Goal: Task Accomplishment & Management: Manage account settings

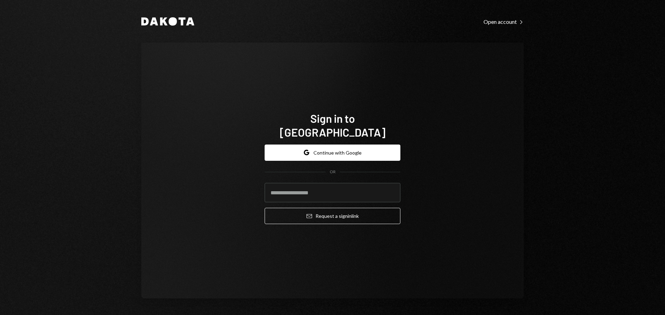
type input "**********"
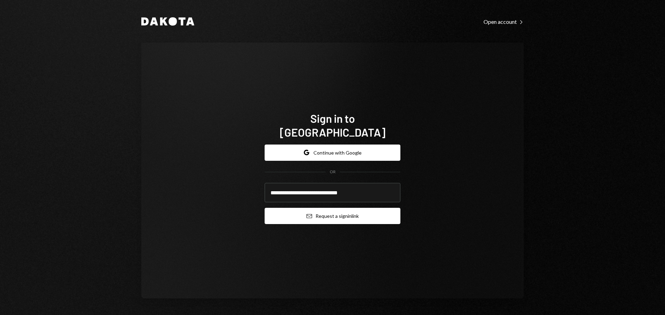
click at [330, 208] on button "Email Request a sign in link" at bounding box center [333, 216] width 136 height 16
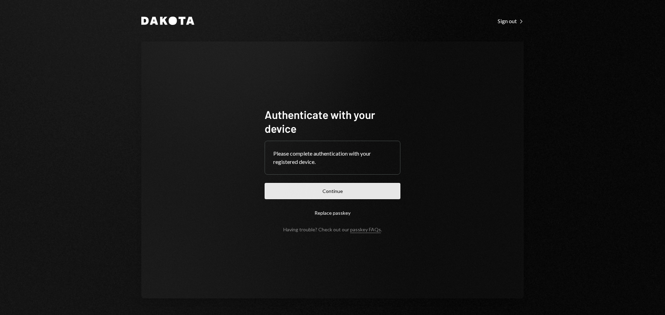
click at [354, 188] on button "Continue" at bounding box center [333, 191] width 136 height 16
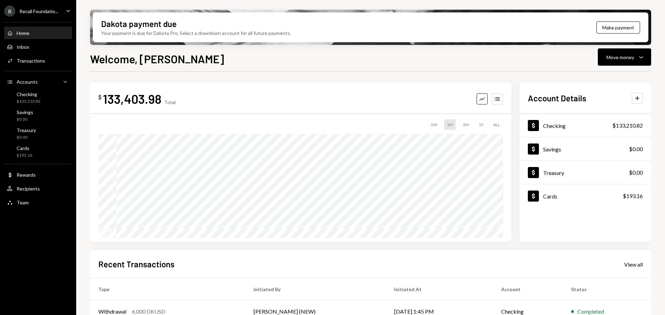
click at [44, 10] on div "Recall Foundatio..." at bounding box center [38, 11] width 39 height 6
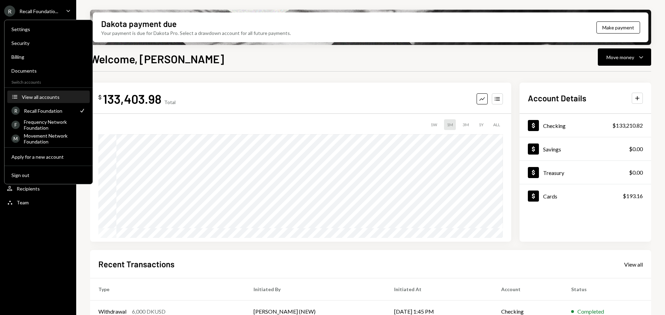
click at [39, 97] on div "View all accounts" at bounding box center [54, 97] width 64 height 6
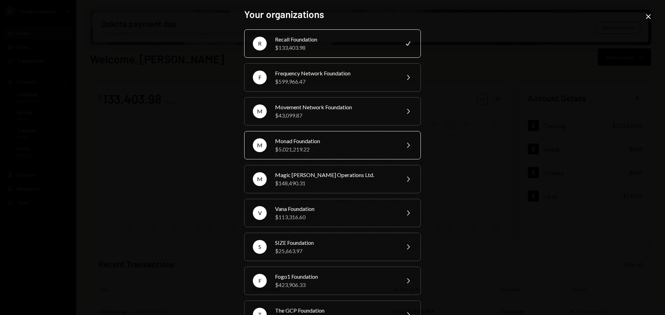
click at [314, 142] on div "Monad Foundation" at bounding box center [335, 141] width 121 height 8
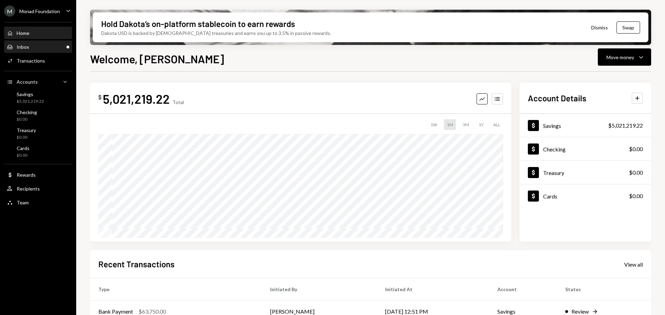
click at [20, 46] on div "Inbox" at bounding box center [23, 47] width 12 height 6
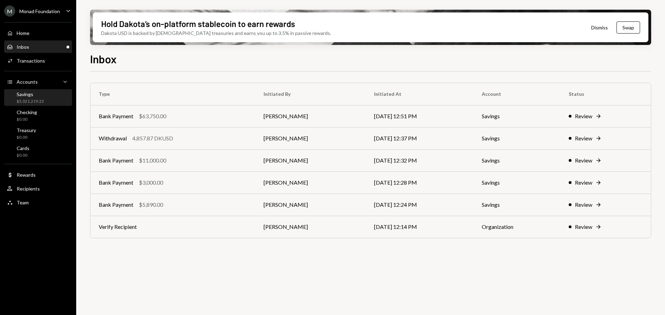
click at [32, 98] on div "Savings $5,021,219.22" at bounding box center [30, 97] width 27 height 13
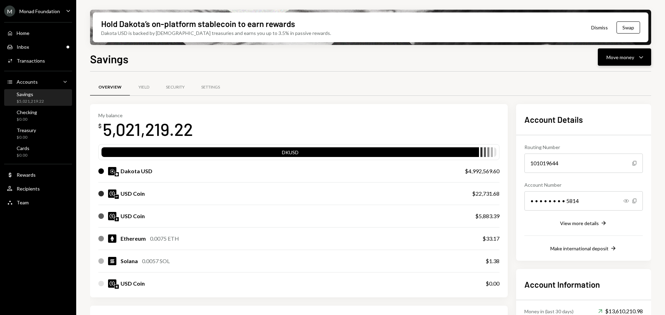
click at [618, 55] on div "Move money" at bounding box center [620, 57] width 28 height 7
click at [601, 78] on div "Send" at bounding box center [619, 77] width 51 height 7
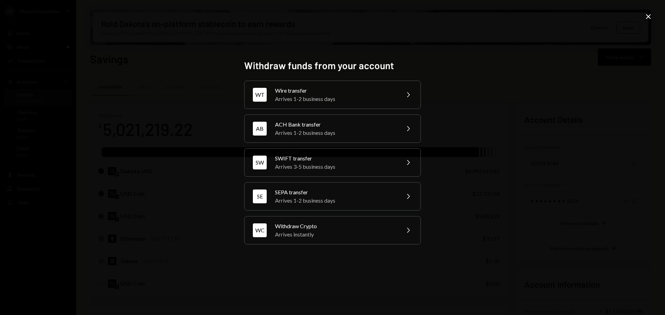
click at [568, 81] on div "Withdraw funds from your account WT Wire transfer Arrives 1-2 business days Che…" at bounding box center [332, 157] width 665 height 315
click at [648, 16] on icon at bounding box center [648, 16] width 5 height 5
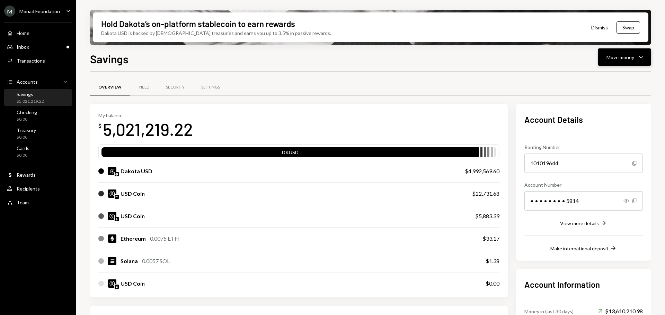
click at [620, 51] on button "Move money Caret Down" at bounding box center [624, 56] width 53 height 17
click at [616, 78] on div "Send" at bounding box center [619, 77] width 51 height 7
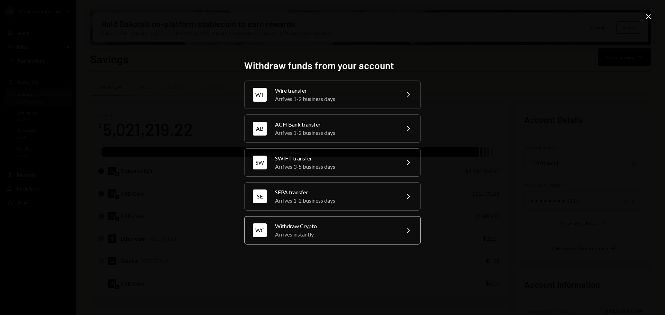
click at [321, 228] on div "Withdraw Crypto" at bounding box center [335, 226] width 121 height 8
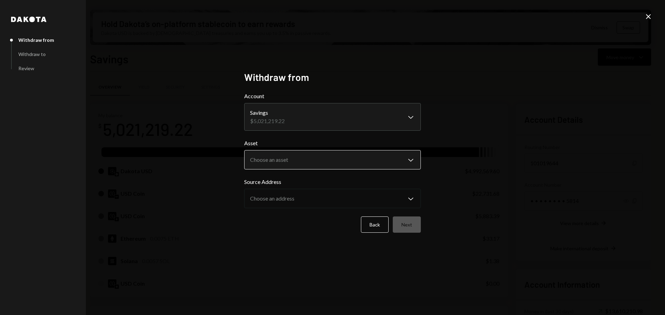
click at [297, 161] on body "M Monad Foundation Caret Down Home Home Inbox Inbox Activities Transactions Acc…" at bounding box center [332, 157] width 665 height 315
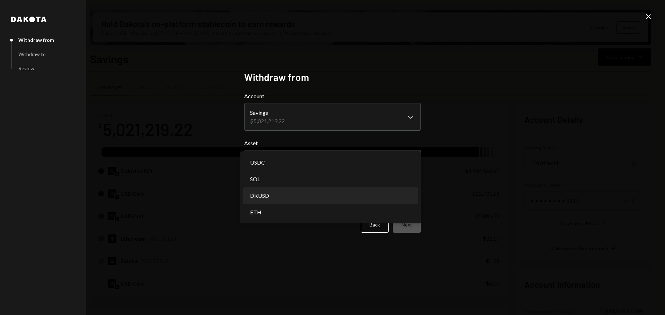
select select "*****"
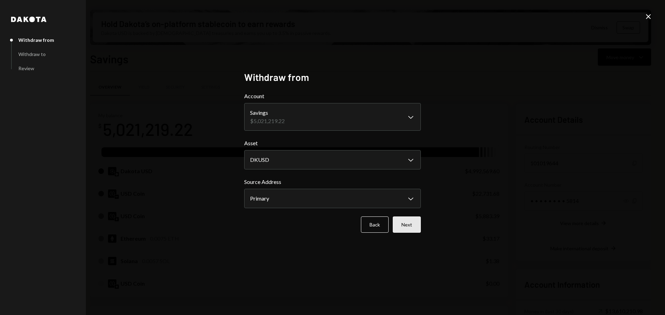
click at [417, 224] on button "Next" at bounding box center [407, 225] width 28 height 16
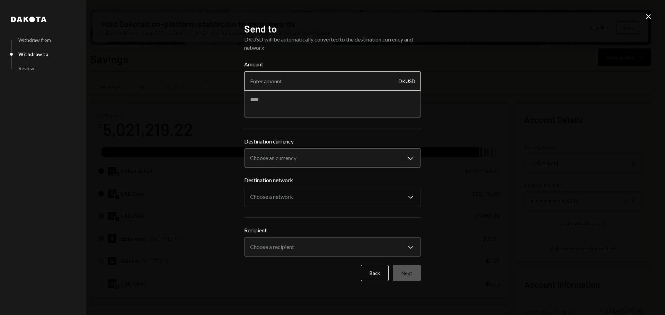
click at [282, 82] on input "Amount" at bounding box center [332, 80] width 177 height 19
type input "3000"
click at [282, 104] on textarea at bounding box center [332, 104] width 177 height 28
paste textarea "**********"
type textarea "**********"
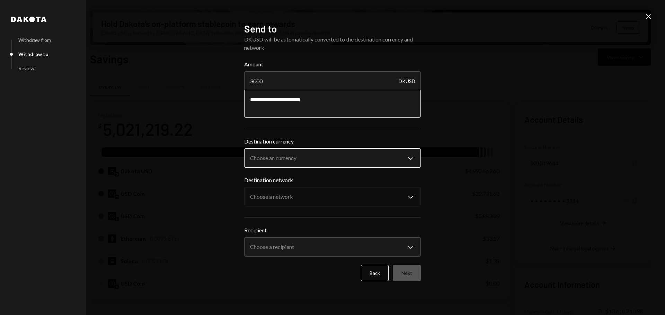
click at [334, 158] on body "M Monad Foundation Caret Down Home Home Inbox Inbox Activities Transactions Acc…" at bounding box center [332, 157] width 665 height 315
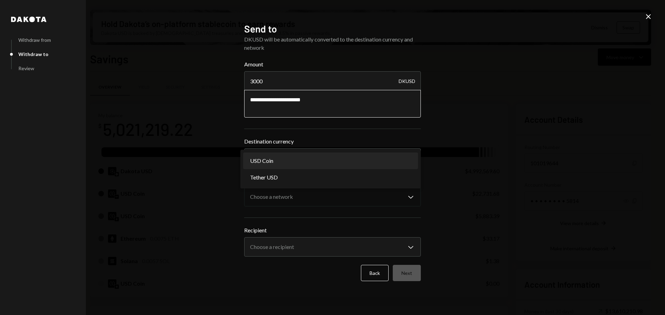
select select "****"
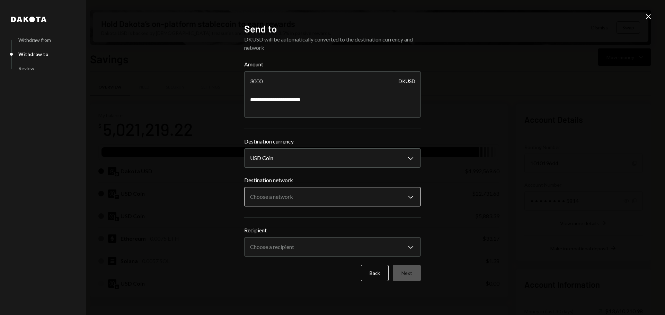
click at [318, 199] on body "M Monad Foundation Caret Down Home Home Inbox Inbox Activities Transactions Acc…" at bounding box center [332, 157] width 665 height 315
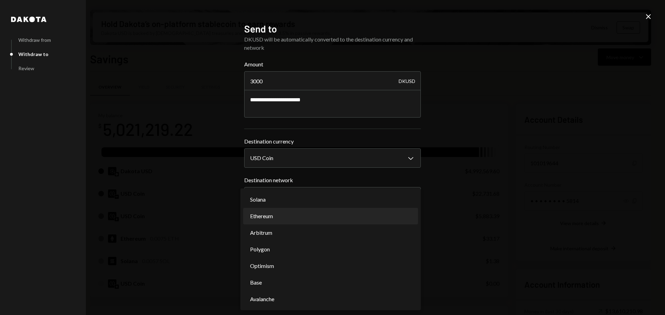
select select "**********"
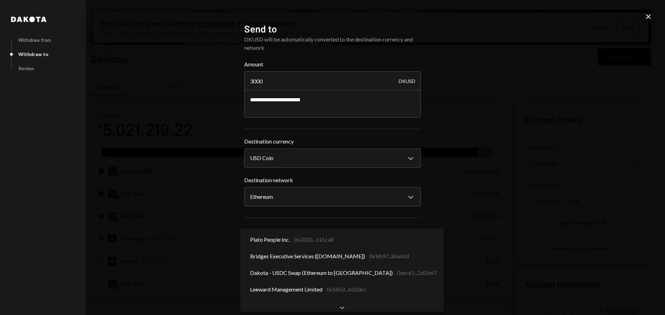
click at [385, 252] on body "M Monad Foundation Caret Down Home Home Inbox Inbox Activities Transactions Acc…" at bounding box center [332, 157] width 665 height 315
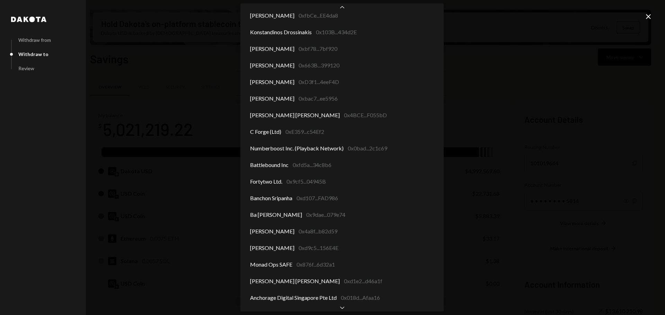
scroll to position [173, 0]
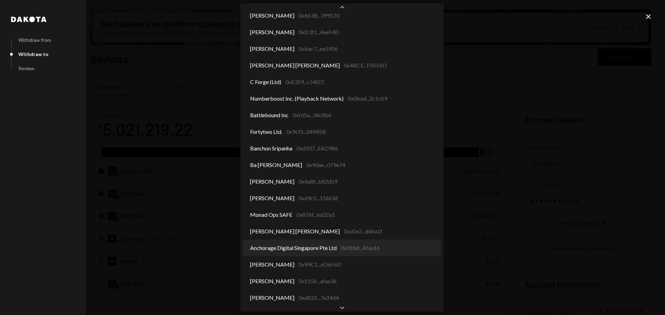
select select "**********"
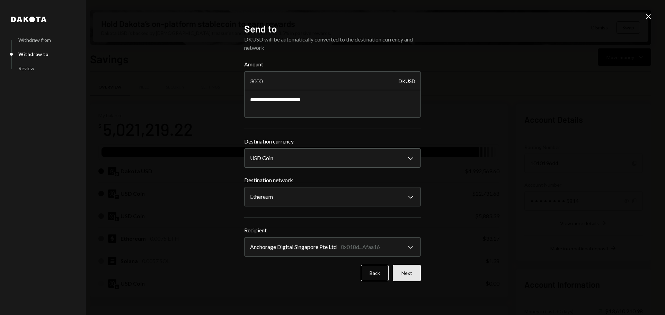
click at [414, 274] on button "Next" at bounding box center [407, 273] width 28 height 16
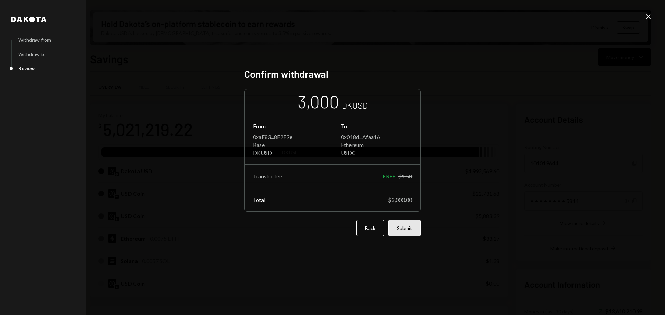
click at [413, 228] on button "Submit" at bounding box center [404, 228] width 33 height 16
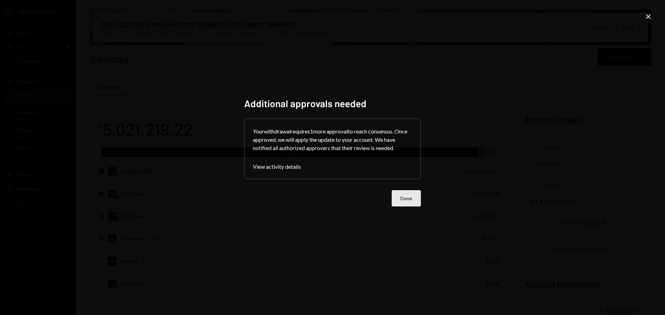
click at [401, 201] on button "Done" at bounding box center [406, 198] width 29 height 16
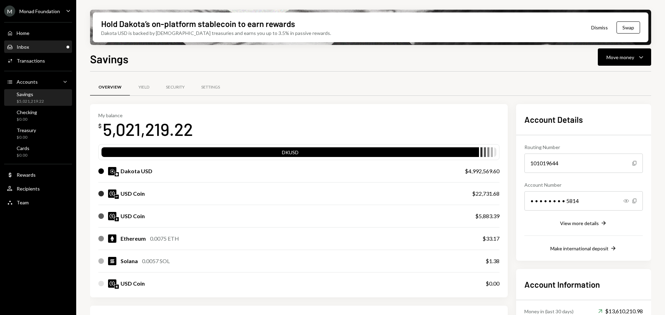
click at [38, 47] on div "Inbox Inbox" at bounding box center [38, 47] width 62 height 6
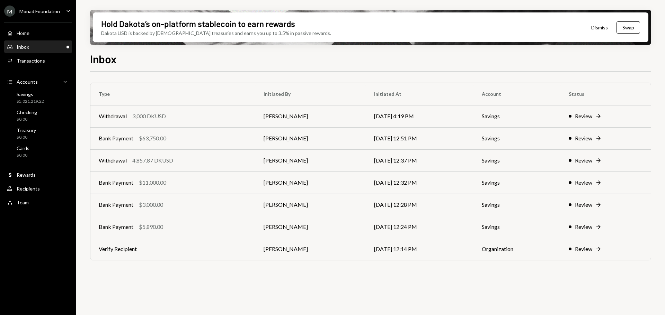
click at [33, 10] on div "Monad Foundation" at bounding box center [39, 11] width 41 height 6
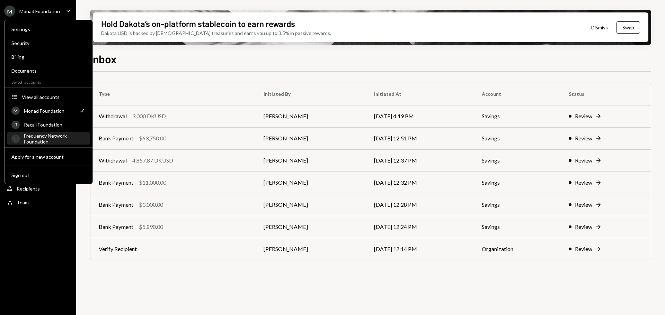
click at [44, 133] on div "Frequency Network Foundation" at bounding box center [55, 139] width 62 height 12
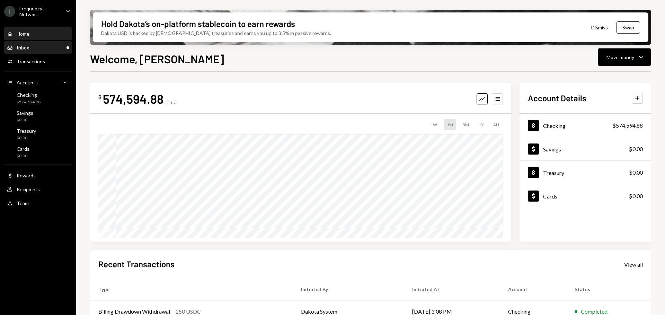
click at [44, 45] on div "Inbox Inbox" at bounding box center [38, 48] width 62 height 6
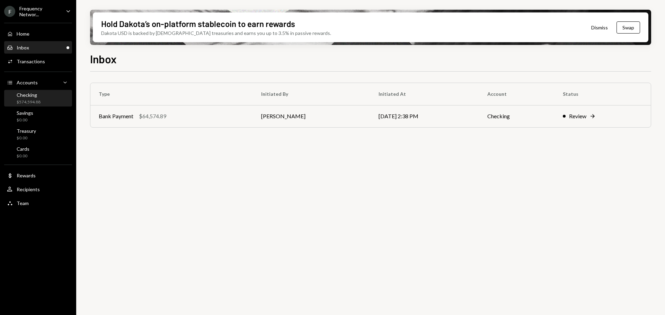
click at [37, 97] on div "Checking" at bounding box center [29, 95] width 24 height 6
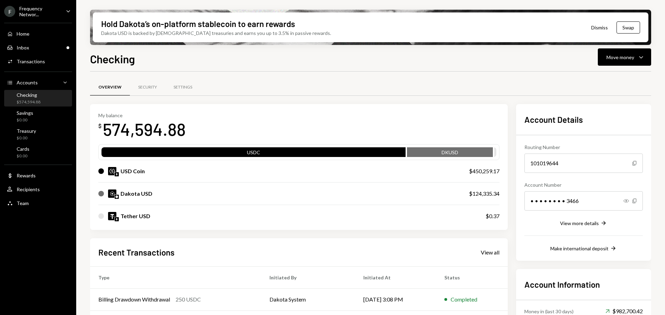
click at [23, 90] on div "Home Home Inbox Inbox Activities Transactions Accounts Accounts Caret Down Chec…" at bounding box center [38, 115] width 76 height 192
click at [33, 96] on div "Checking" at bounding box center [29, 95] width 24 height 6
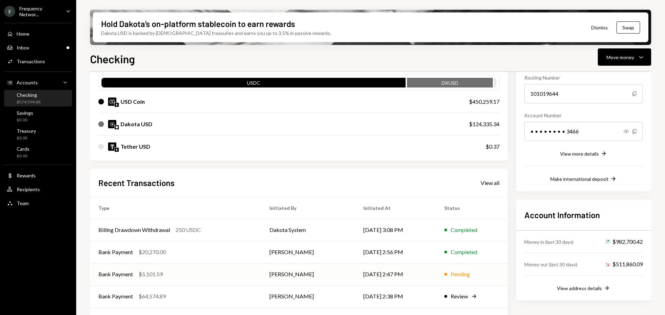
scroll to position [90, 0]
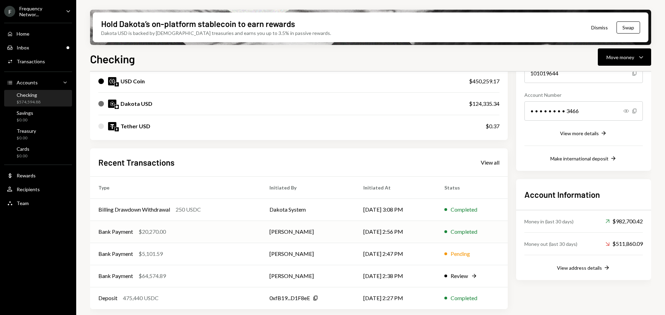
click at [203, 232] on div "Bank Payment $20,270.00" at bounding box center [175, 232] width 154 height 8
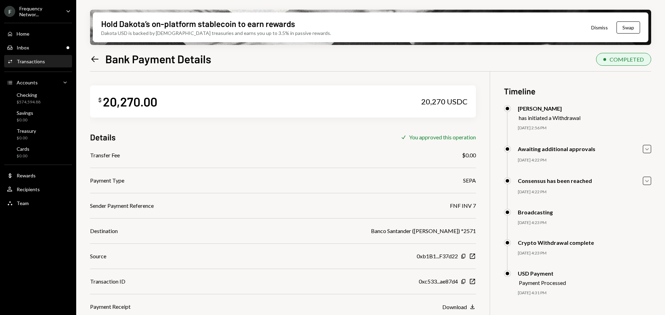
click at [98, 59] on icon at bounding box center [94, 59] width 7 height 6
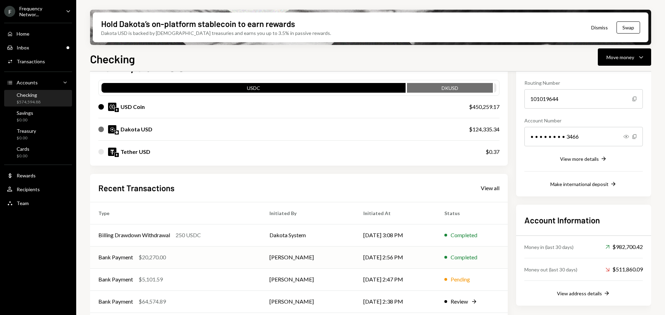
scroll to position [90, 0]
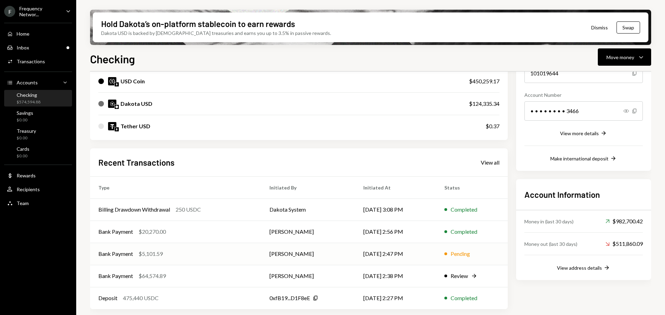
click at [176, 256] on div "Bank Payment $5,101.59" at bounding box center [175, 254] width 154 height 8
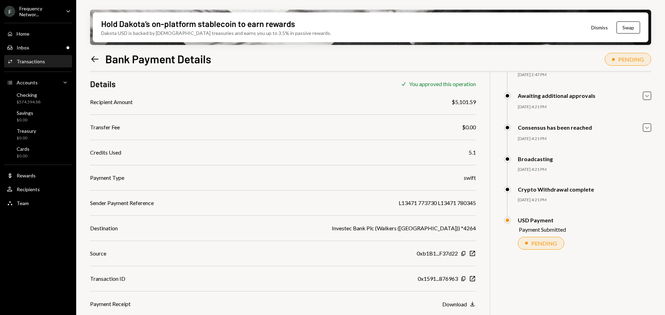
scroll to position [55, 0]
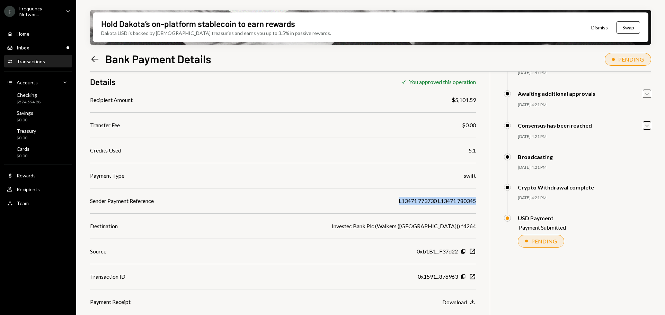
drag, startPoint x: 396, startPoint y: 202, endPoint x: 481, endPoint y: 199, distance: 84.9
click at [481, 199] on div "$ 5,101.59 5,101.59 USDC Details Check You approved this operation Recipient Am…" at bounding box center [370, 173] width 561 height 315
click at [19, 45] on div "Inbox" at bounding box center [23, 48] width 12 height 6
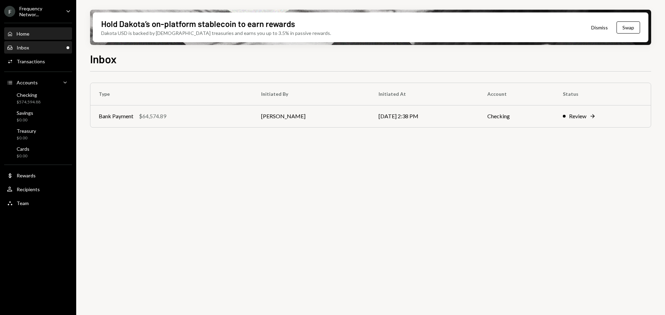
click at [32, 36] on div "Home Home" at bounding box center [38, 34] width 62 height 6
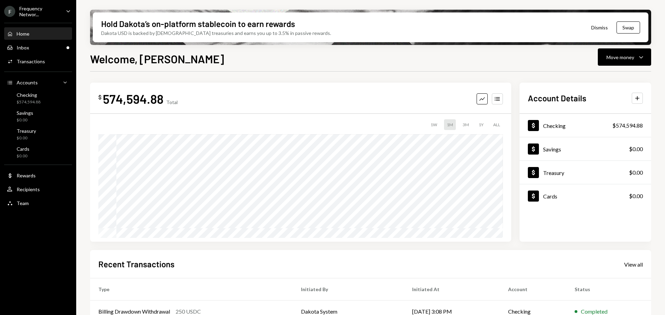
click at [25, 28] on div "Home Home" at bounding box center [38, 34] width 62 height 12
click at [25, 29] on div "Home Home" at bounding box center [38, 34] width 62 height 12
click at [35, 10] on div "Frequency Networ..." at bounding box center [39, 12] width 41 height 12
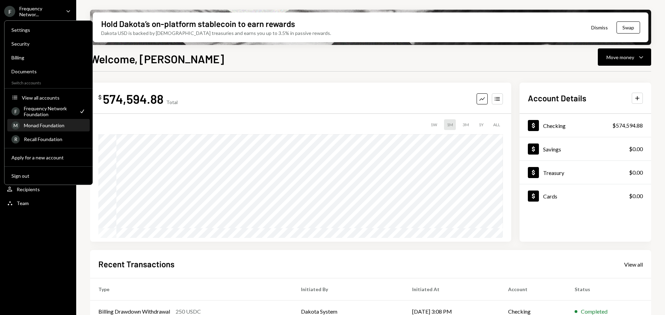
click at [53, 125] on div "Monad Foundation" at bounding box center [55, 126] width 62 height 6
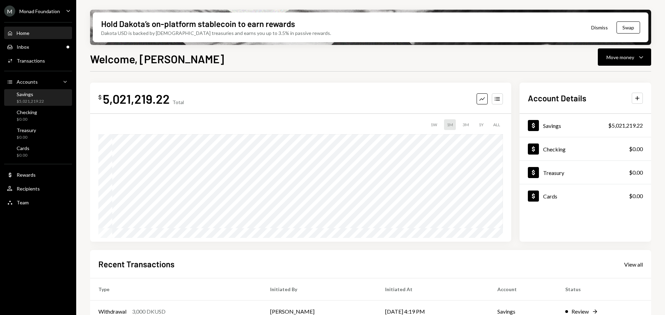
click at [35, 100] on div "$5,021,219.22" at bounding box center [30, 102] width 27 height 6
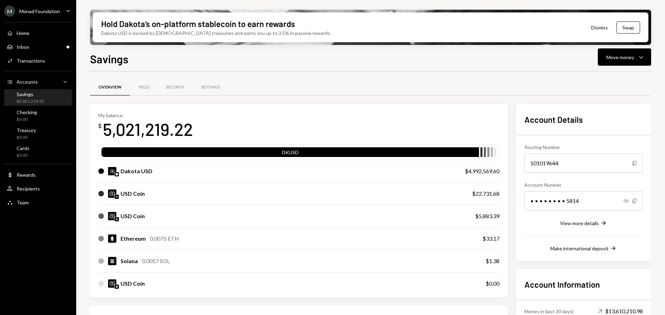
click at [39, 101] on div "$5,021,219.22" at bounding box center [30, 102] width 27 height 6
click at [37, 190] on div "Recipients" at bounding box center [28, 189] width 23 height 6
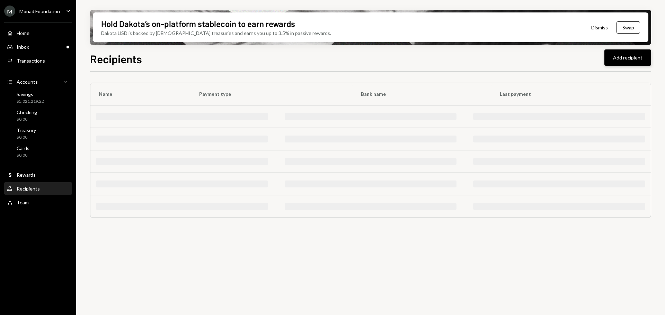
click at [636, 54] on button "Add recipient" at bounding box center [627, 58] width 47 height 16
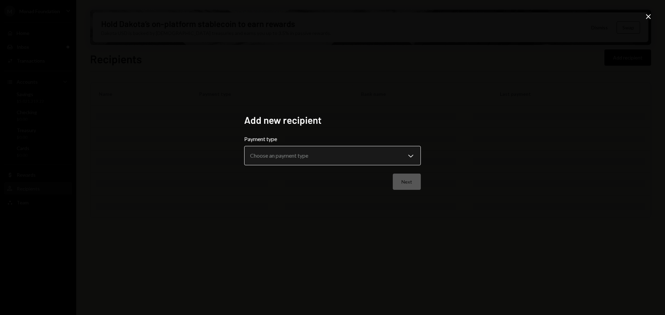
click at [331, 160] on body "**********" at bounding box center [332, 157] width 665 height 315
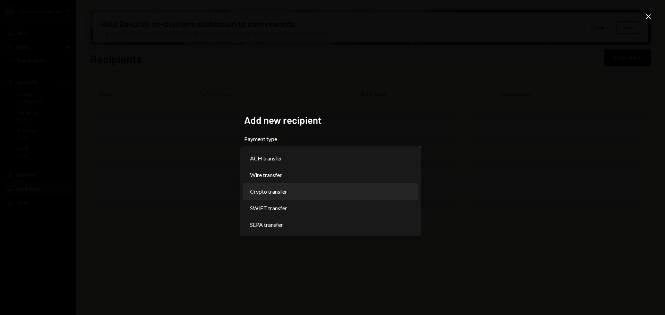
select select "******"
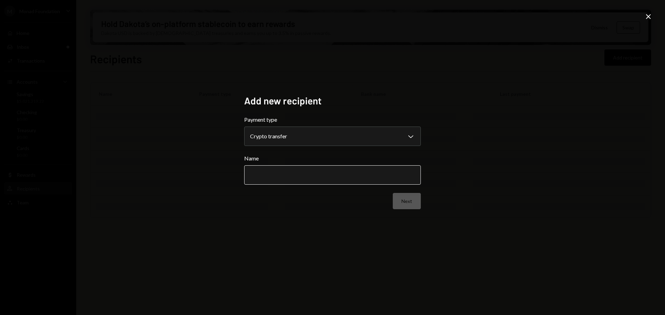
click at [289, 178] on input "Name" at bounding box center [332, 175] width 177 height 19
click at [301, 178] on input "Name" at bounding box center [332, 175] width 177 height 19
paste input "**********"
type input "**********"
click at [407, 197] on button "Next" at bounding box center [407, 201] width 28 height 16
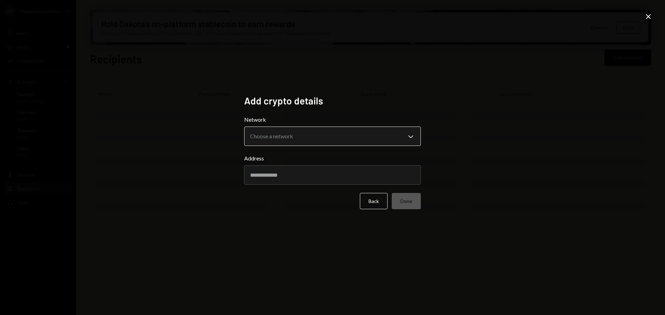
click at [330, 137] on body "M Monad Foundation Caret Down Home Home Inbox Inbox Activities Transactions Acc…" at bounding box center [332, 157] width 665 height 315
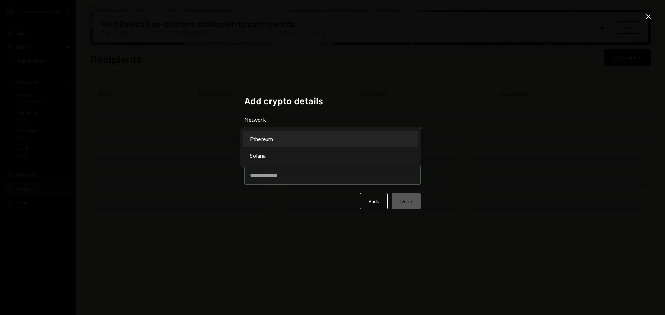
select select "**********"
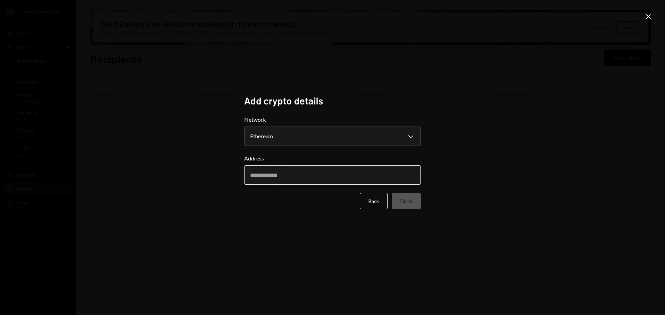
click at [283, 173] on input "Address" at bounding box center [332, 175] width 177 height 19
paste input "**********"
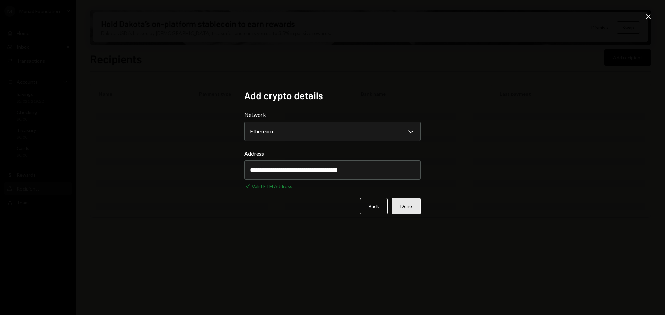
type input "**********"
click at [417, 207] on button "Done" at bounding box center [406, 206] width 29 height 16
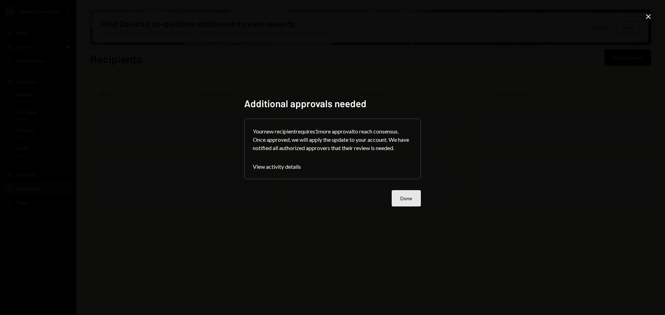
click at [409, 204] on button "Done" at bounding box center [406, 198] width 29 height 16
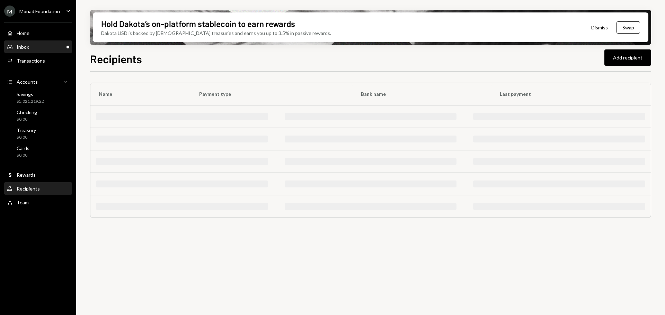
click at [47, 48] on div "Inbox Inbox" at bounding box center [38, 47] width 62 height 6
